Goal: Information Seeking & Learning: Check status

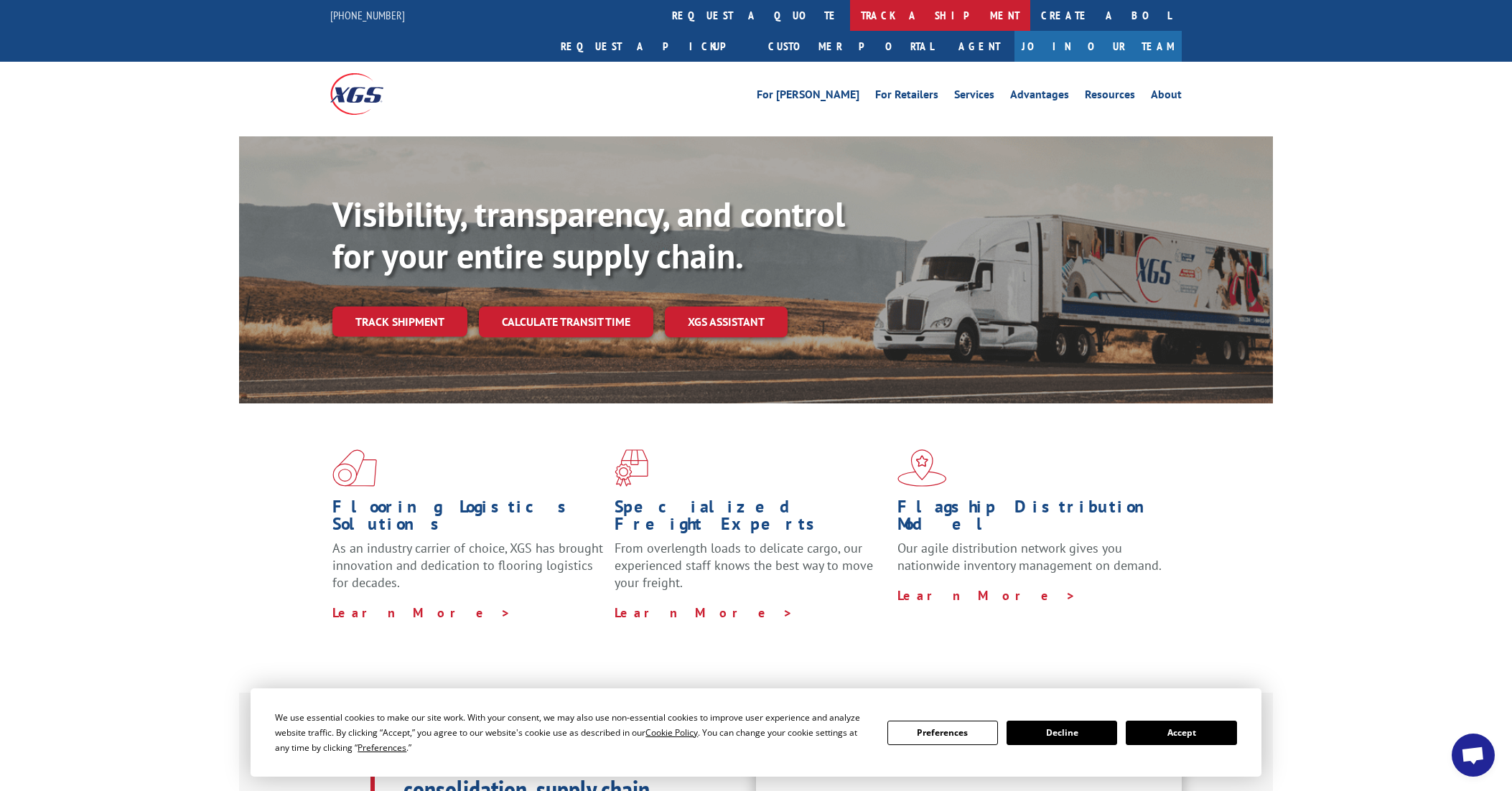
click at [850, 18] on link "track a shipment" at bounding box center [940, 16] width 180 height 31
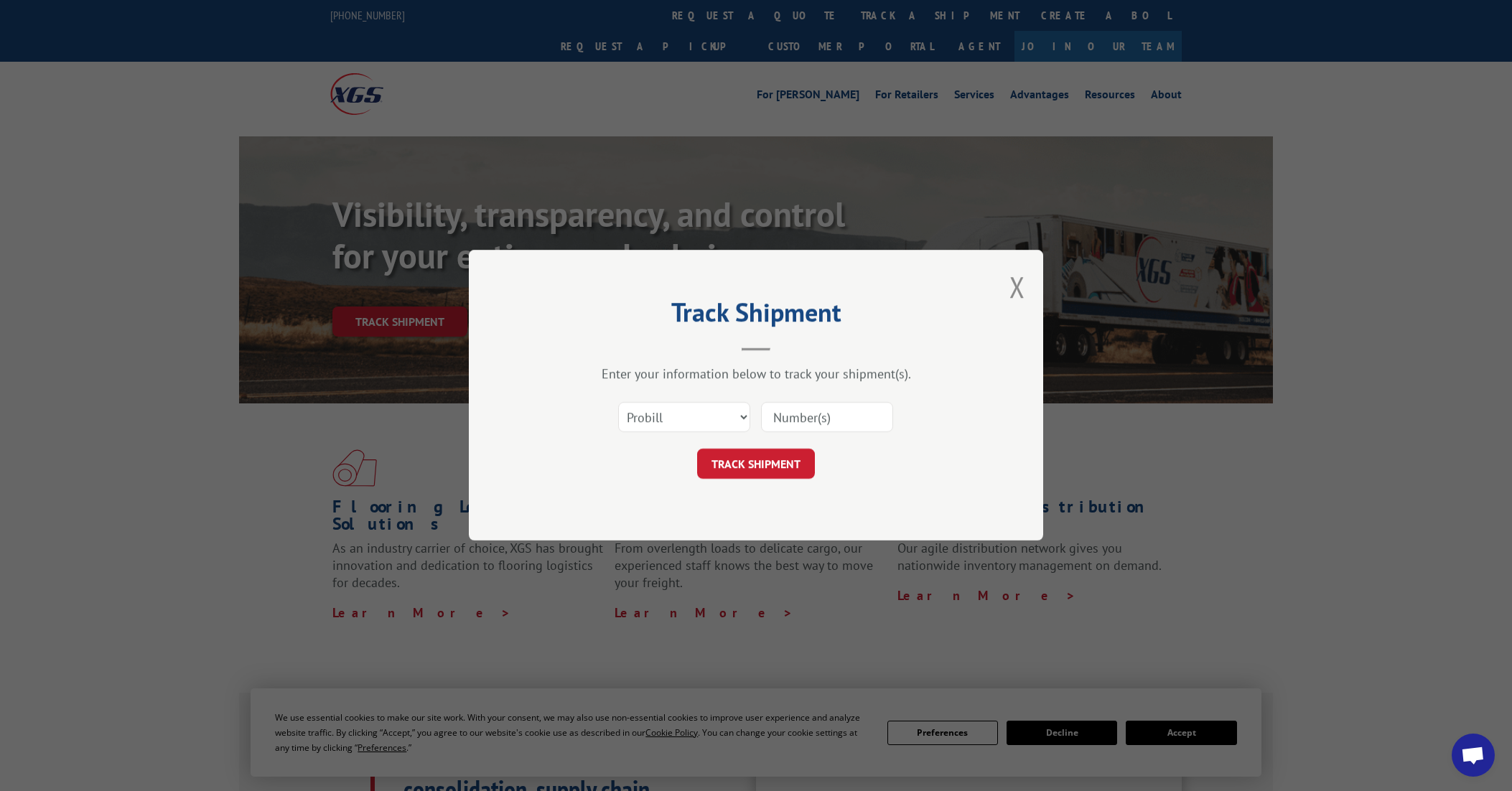
click at [784, 416] on input at bounding box center [827, 417] width 132 height 30
paste input "17637931"
type input "17637931"
click at [743, 471] on button "TRACK SHIPMENT" at bounding box center [756, 465] width 118 height 30
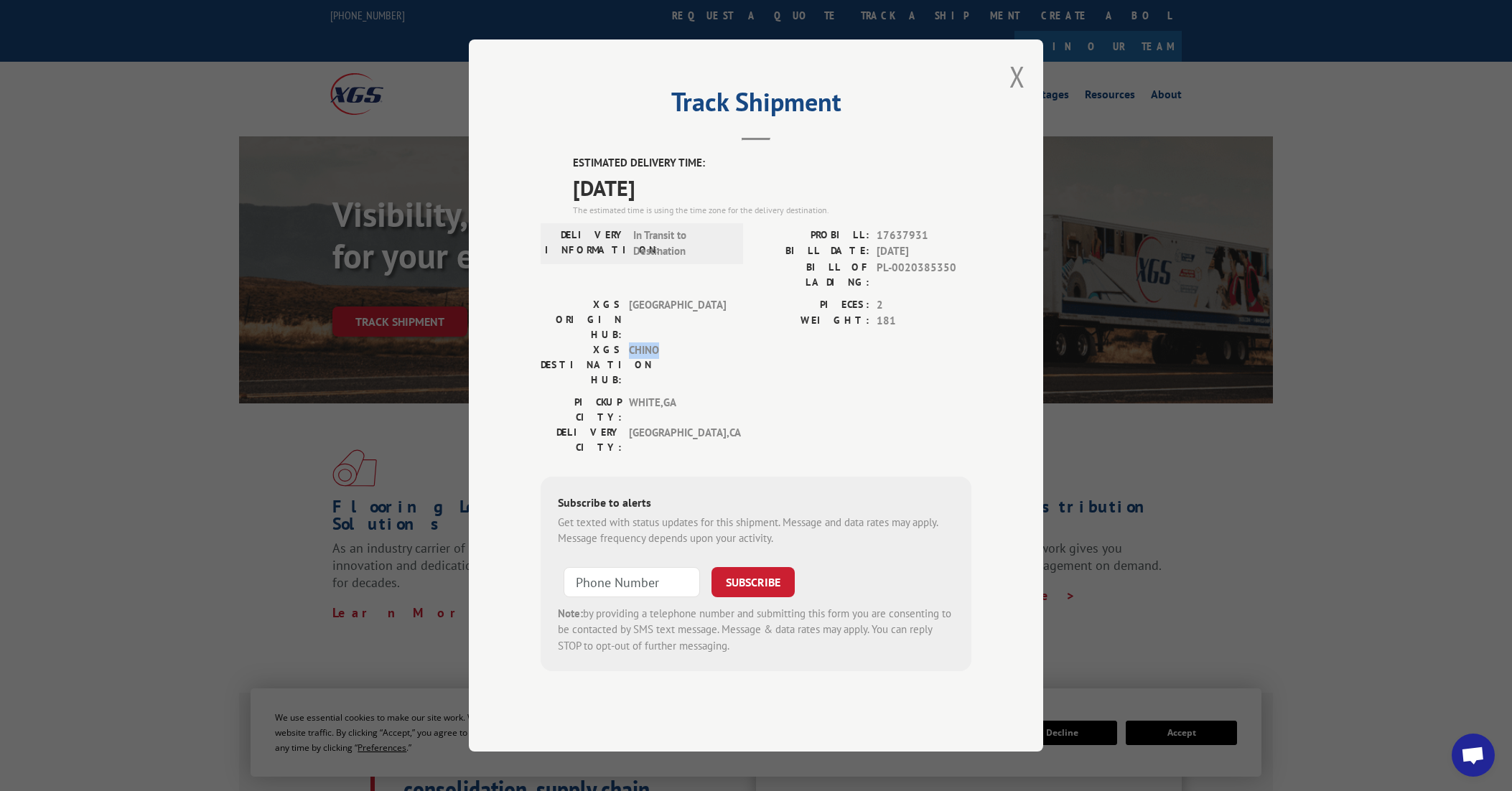
drag, startPoint x: 625, startPoint y: 334, endPoint x: 708, endPoint y: 355, distance: 85.6
click at [708, 355] on div "XGS DESTINATION HUB: CHINO" at bounding box center [637, 365] width 194 height 45
click at [709, 355] on span "CHINO" at bounding box center [677, 365] width 97 height 45
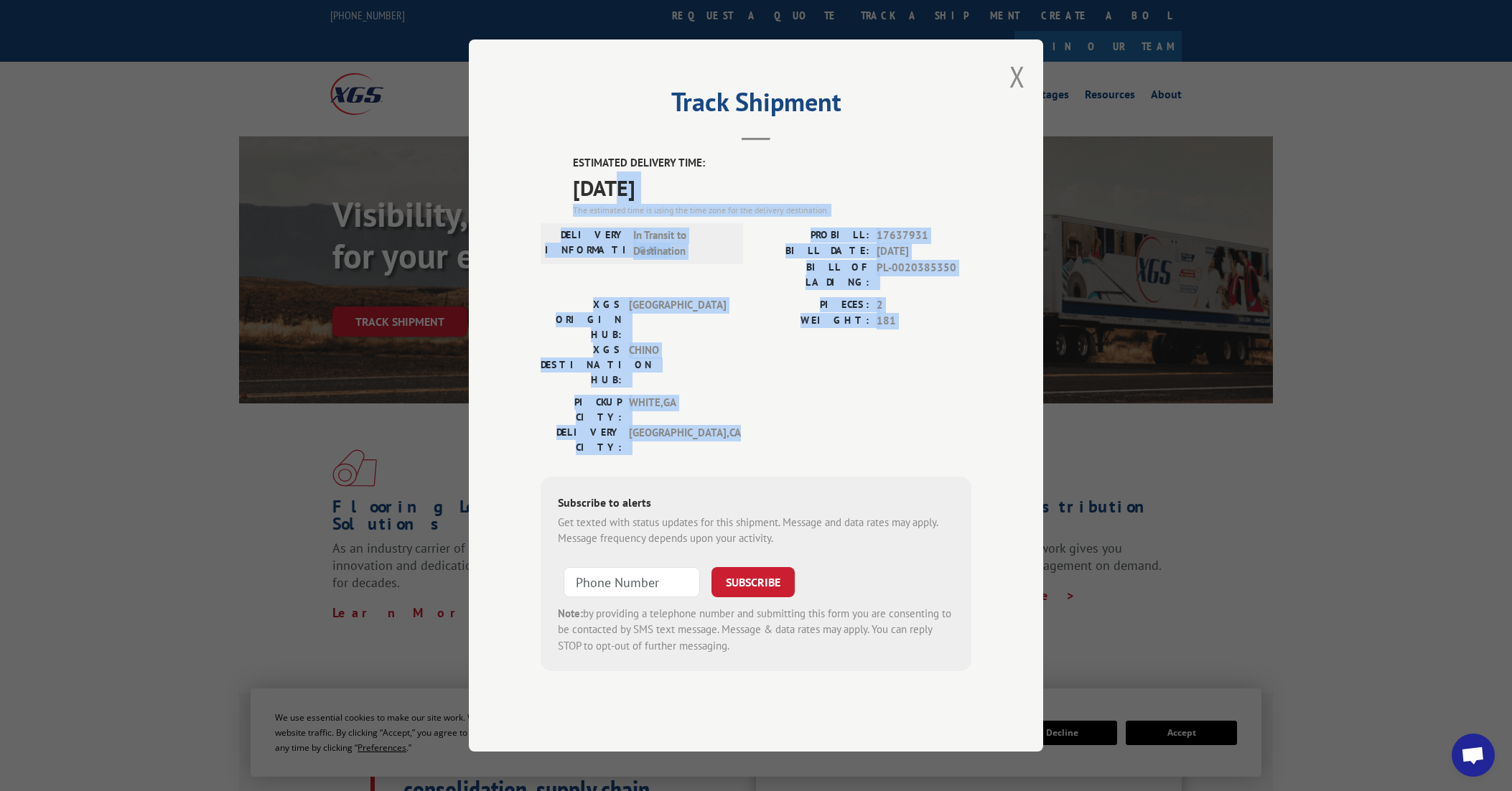
drag, startPoint x: 772, startPoint y: 396, endPoint x: 609, endPoint y: 212, distance: 245.8
click at [613, 217] on div "ESTIMATED DELIVERY TIME: [DATE] The estimated time is using the time zone for t…" at bounding box center [755, 413] width 430 height 516
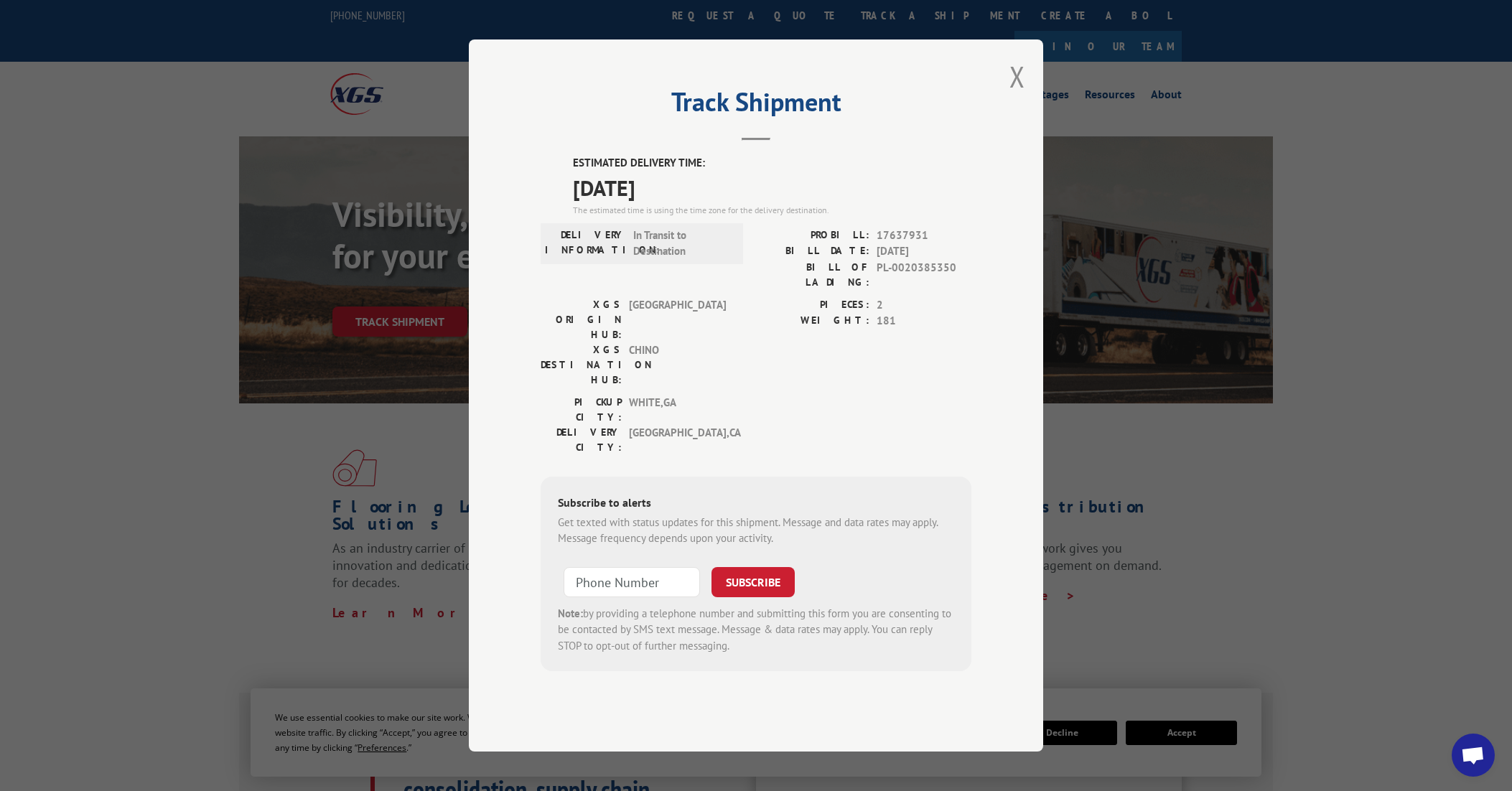
click at [607, 204] on span "[DATE]" at bounding box center [772, 188] width 399 height 33
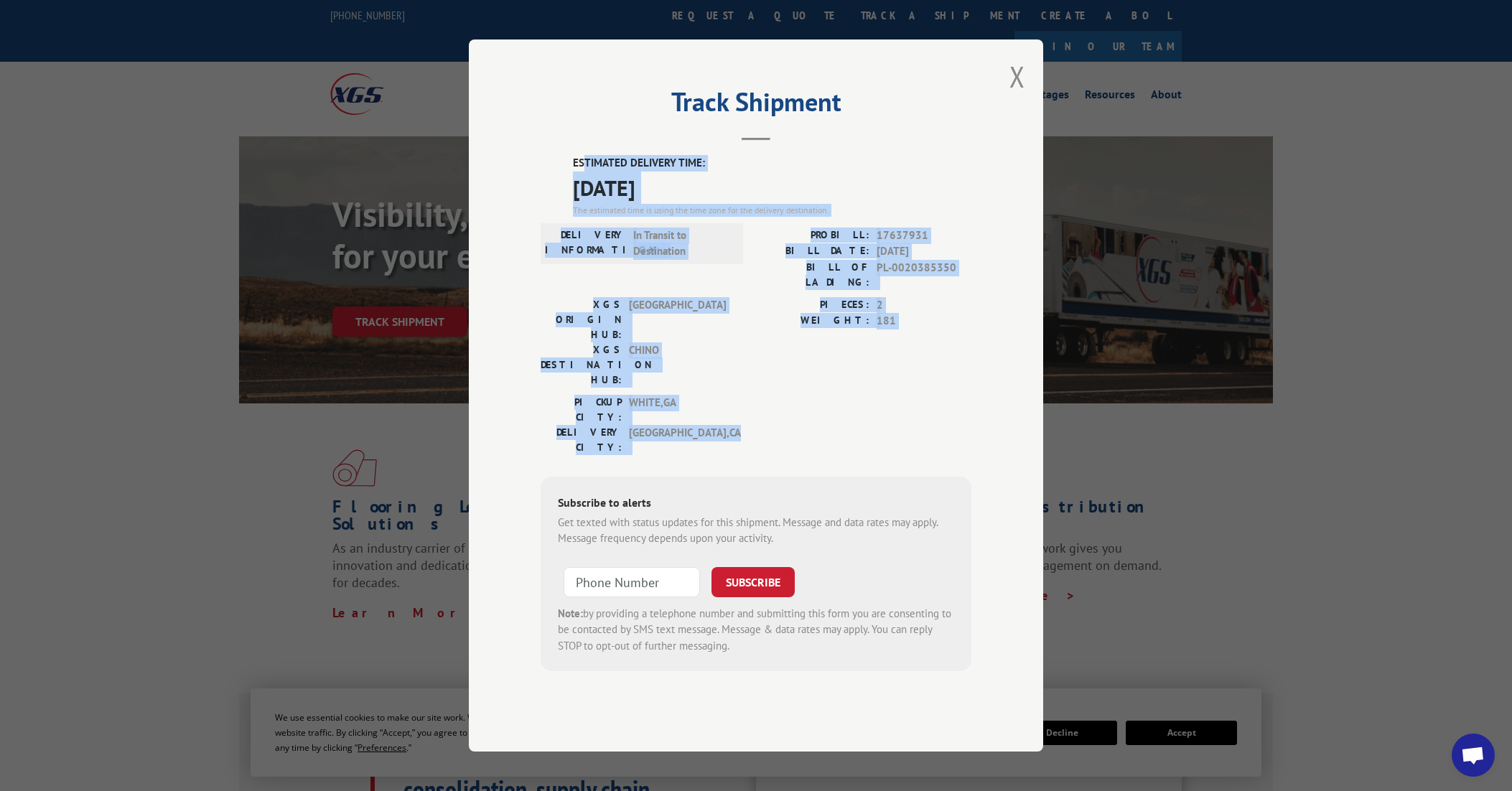
drag, startPoint x: 585, startPoint y: 189, endPoint x: 846, endPoint y: 386, distance: 327.0
click at [846, 386] on div "ESTIMATED DELIVERY TIME: [DATE] The estimated time is using the time zone for t…" at bounding box center [755, 413] width 430 height 516
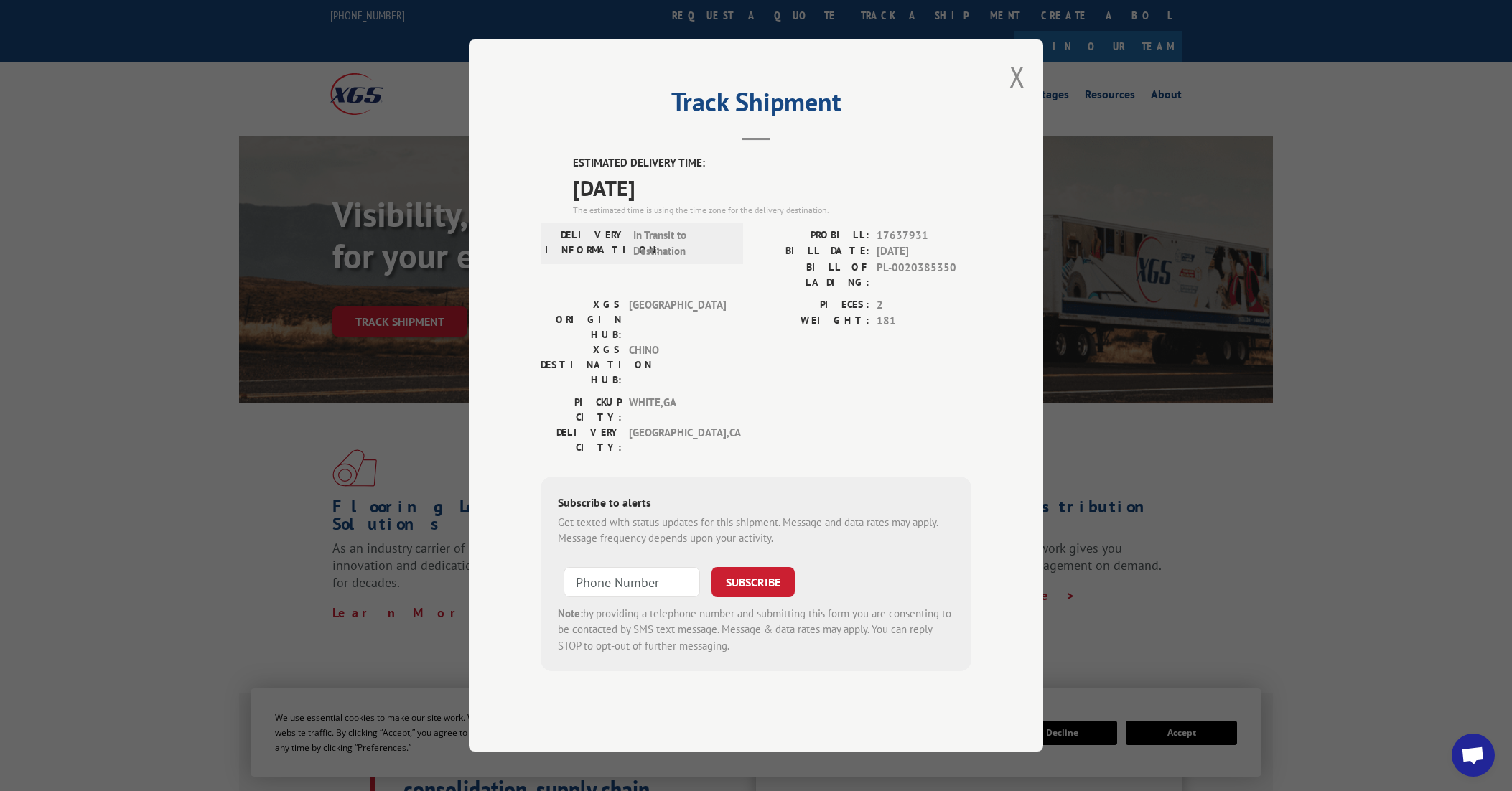
click at [847, 395] on div "[GEOGRAPHIC_DATA]: [GEOGRAPHIC_DATA] , [GEOGRAPHIC_DATA]: [GEOGRAPHIC_DATA] , […" at bounding box center [755, 428] width 430 height 67
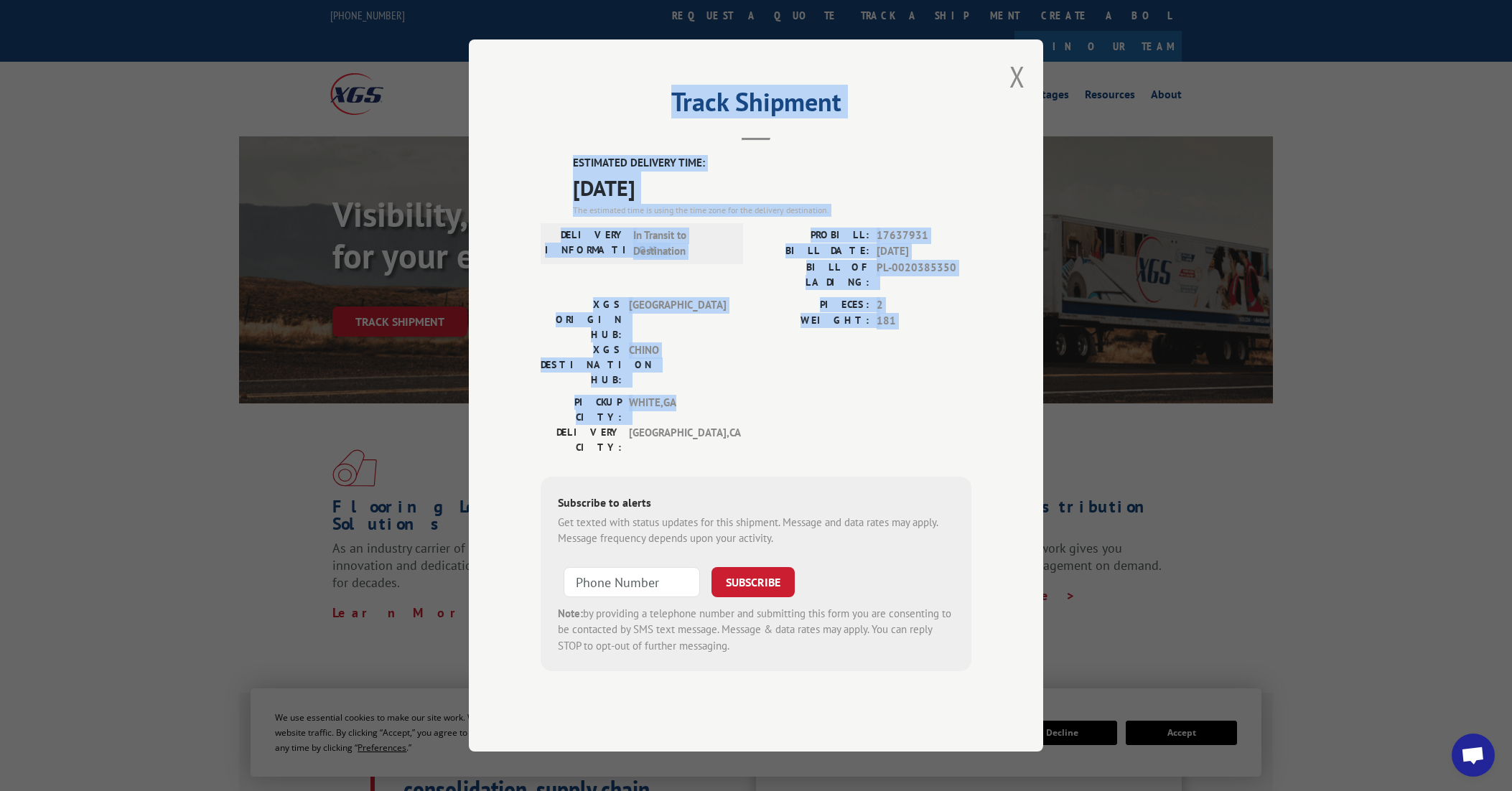
drag, startPoint x: 551, startPoint y: 158, endPoint x: 885, endPoint y: 382, distance: 402.2
click at [885, 382] on div "Track Shipment ESTIMATED DELIVERY TIME: [DATE] The estimated time is using the …" at bounding box center [756, 396] width 575 height 712
click at [885, 395] on div "[GEOGRAPHIC_DATA]: [GEOGRAPHIC_DATA] , [GEOGRAPHIC_DATA]: [GEOGRAPHIC_DATA] , […" at bounding box center [755, 428] width 430 height 67
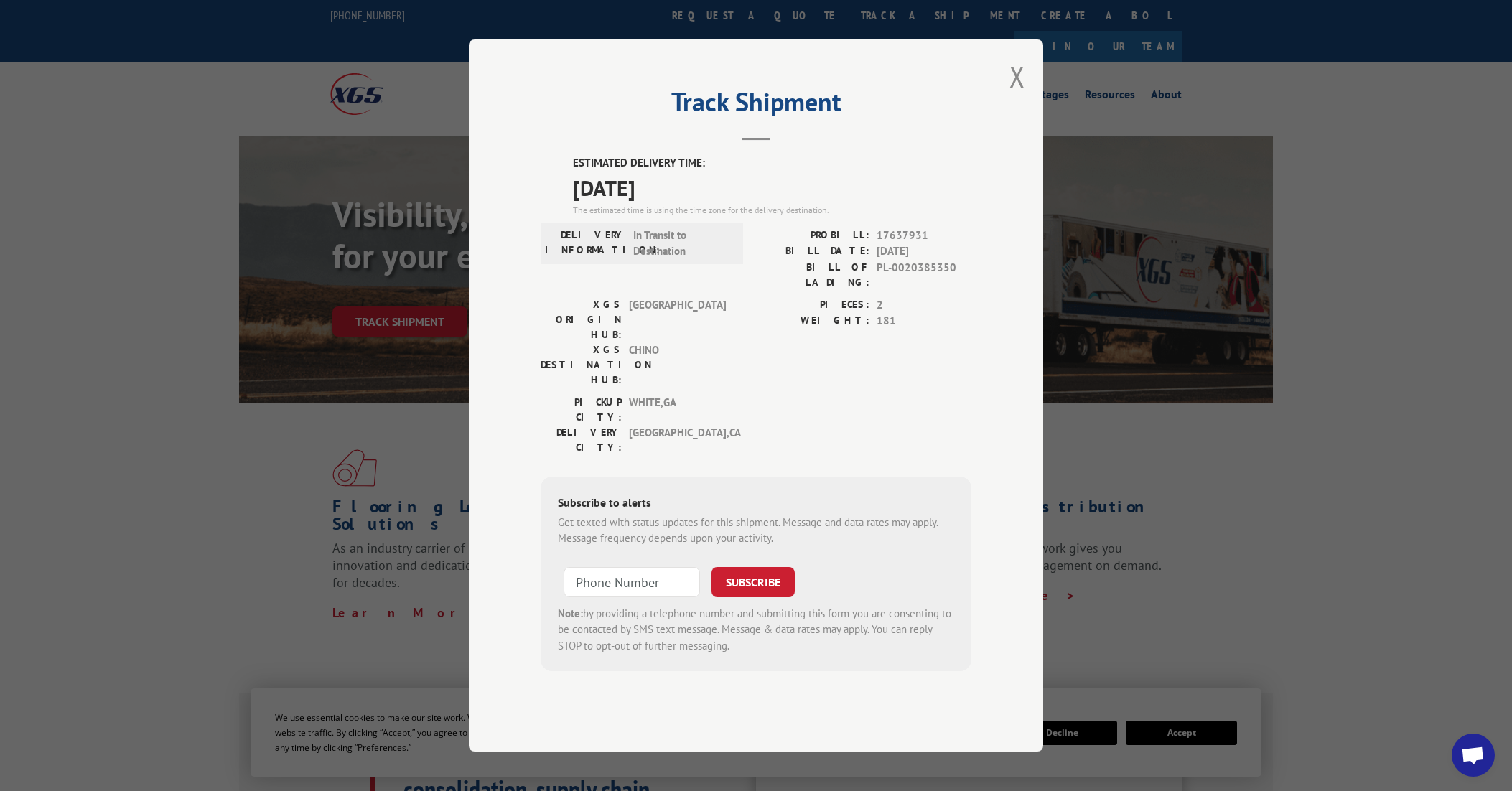
click at [1009, 102] on div "Track Shipment ESTIMATED DELIVERY TIME: [DATE] The estimated time is using the …" at bounding box center [756, 396] width 575 height 712
click at [1048, 127] on div "Track Shipment ESTIMATED DELIVERY TIME: [DATE] The estimated time is using the …" at bounding box center [756, 396] width 1512 height 791
click at [1021, 95] on button "Close modal" at bounding box center [1017, 76] width 16 height 38
